Goal: Transaction & Acquisition: Purchase product/service

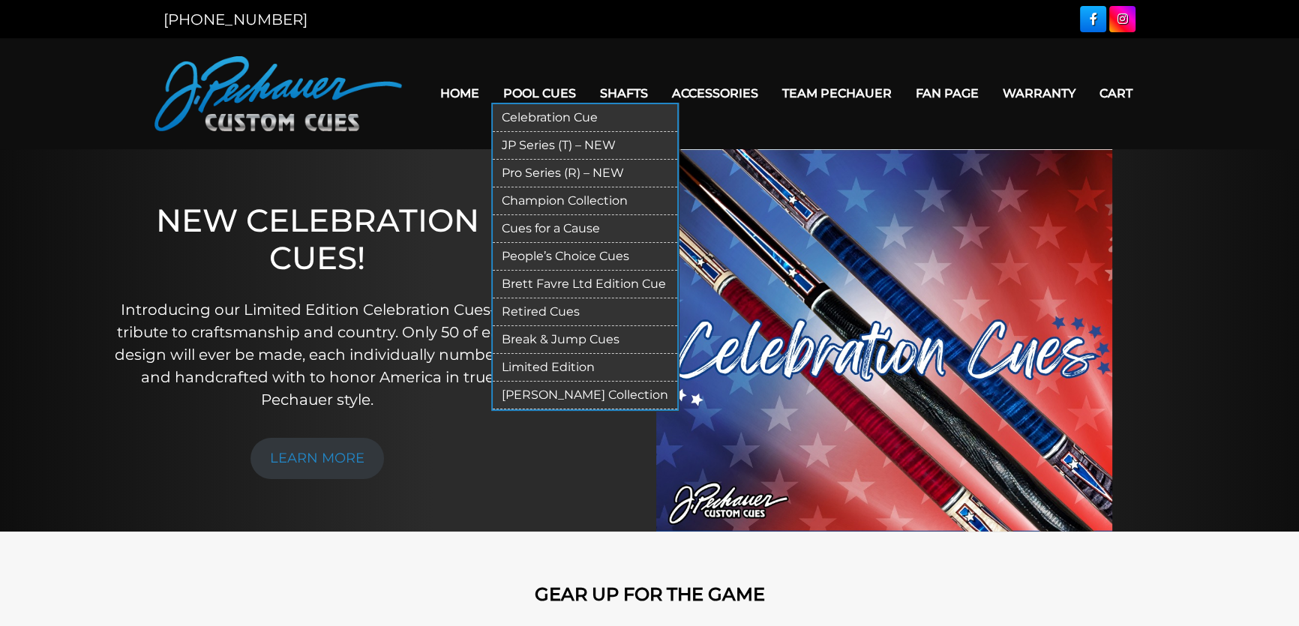
click at [561, 89] on link "Pool Cues" at bounding box center [539, 93] width 97 height 38
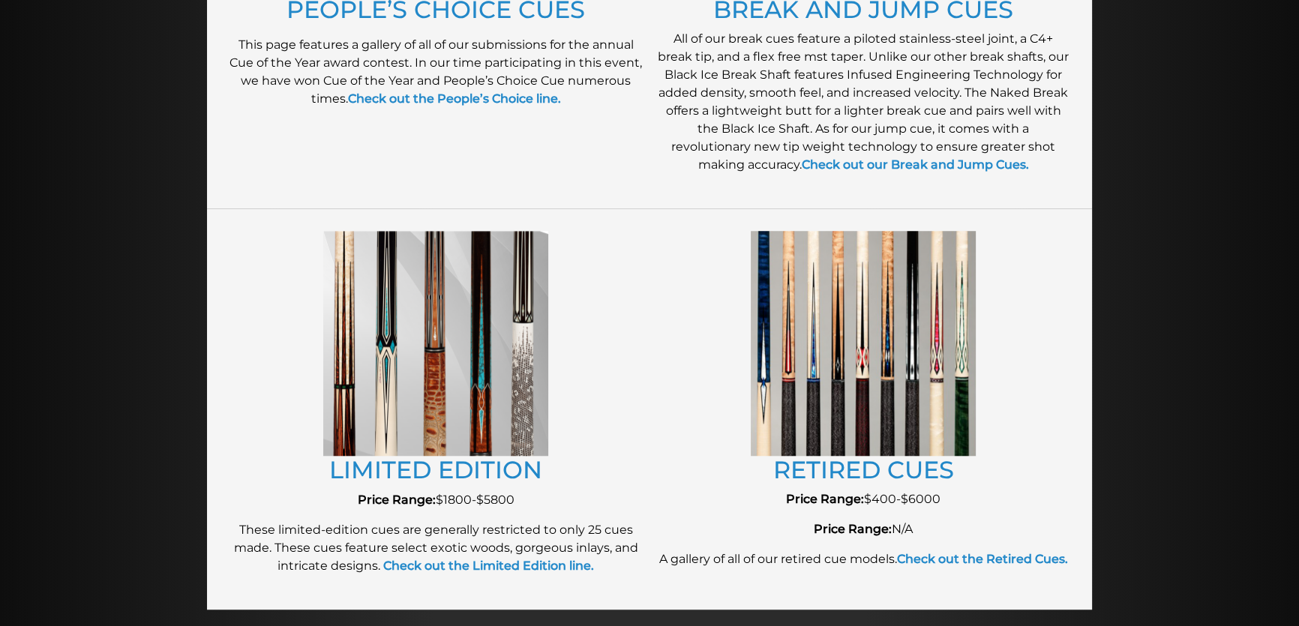
scroll to position [1500, 0]
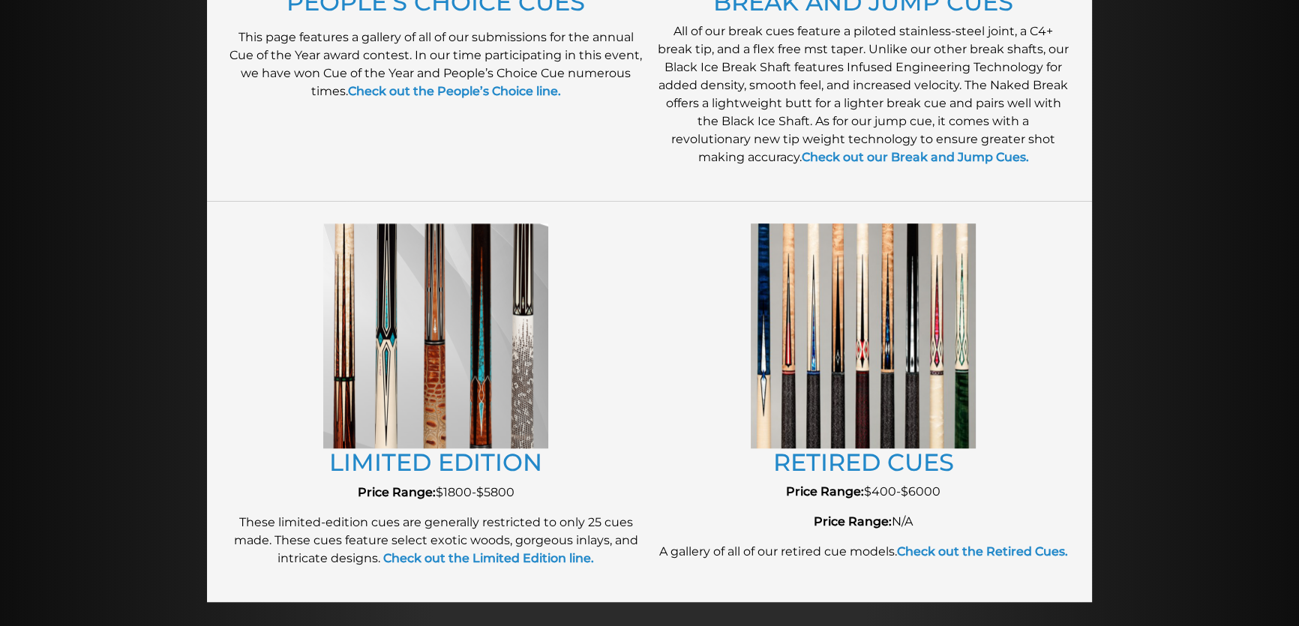
click at [429, 301] on img at bounding box center [435, 336] width 225 height 225
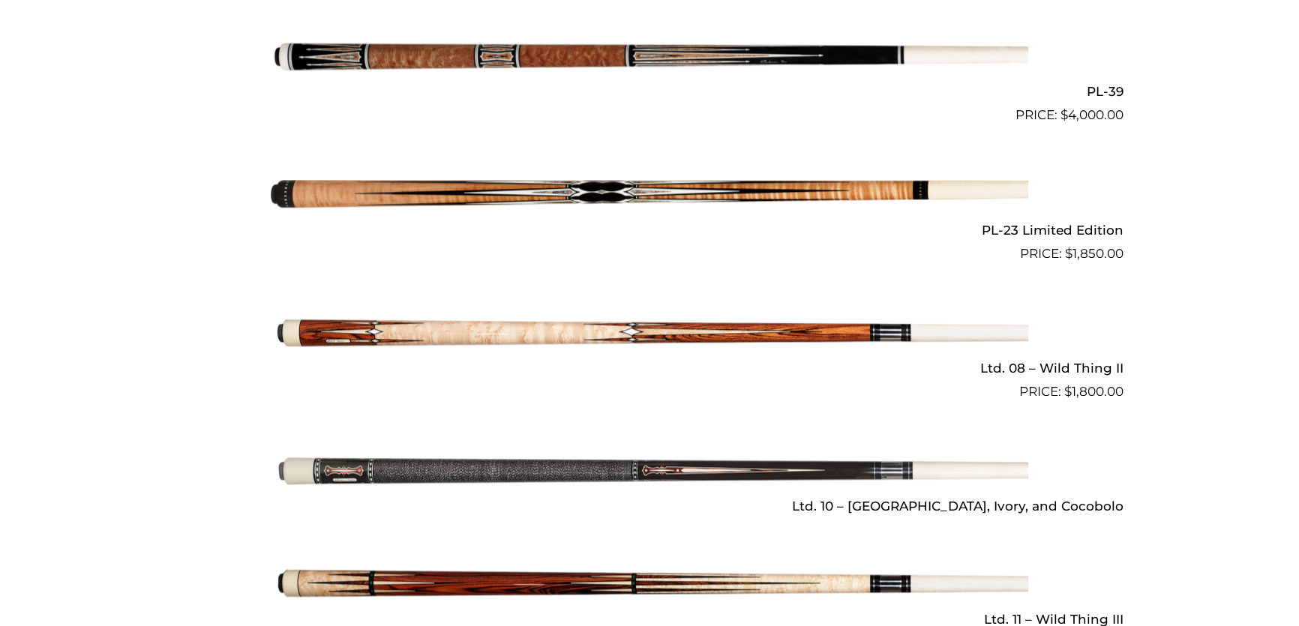
scroll to position [1893, 0]
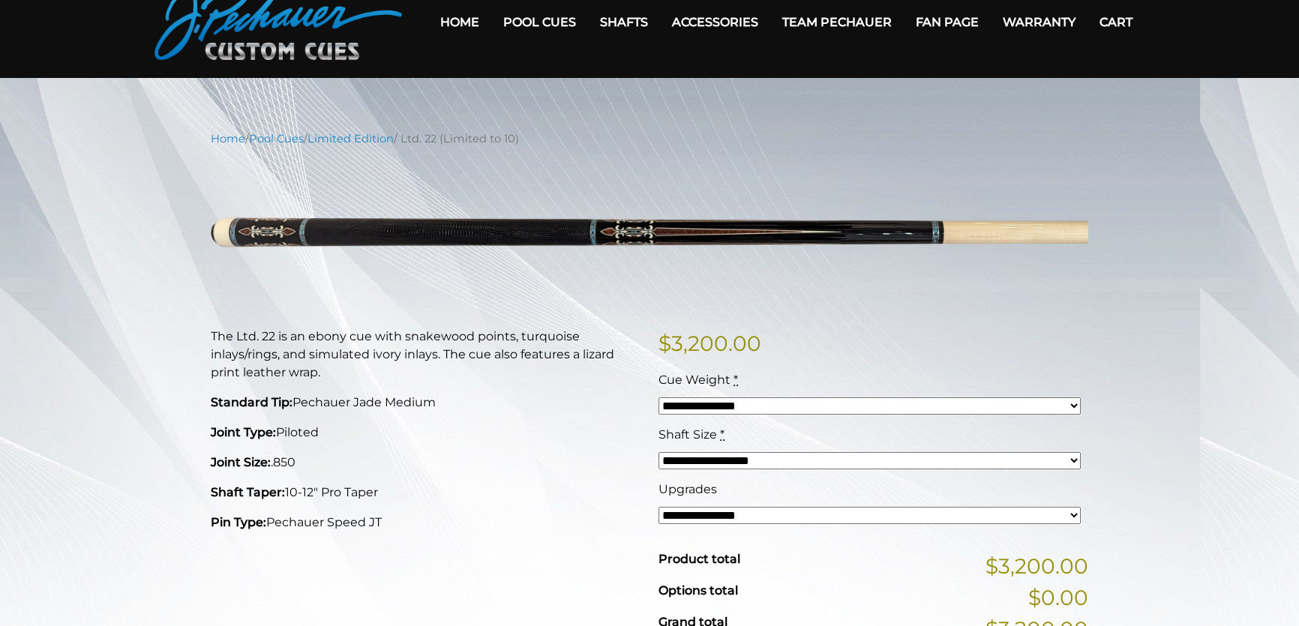
scroll to position [68, 0]
